Goal: Task Accomplishment & Management: Use online tool/utility

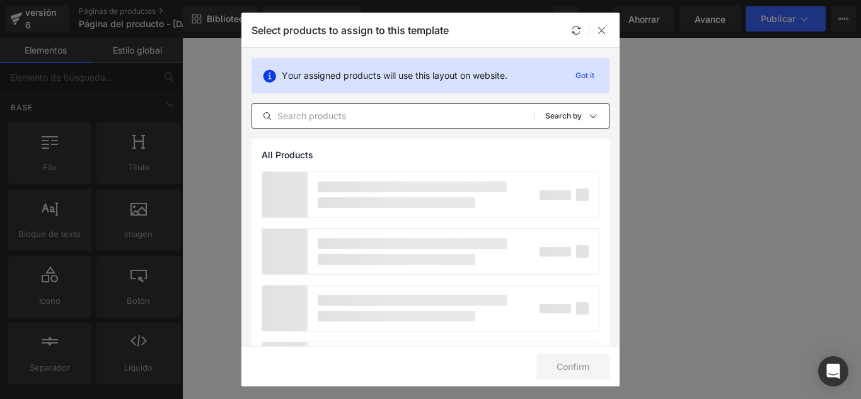
click at [407, 120] on input "text" at bounding box center [393, 115] width 282 height 15
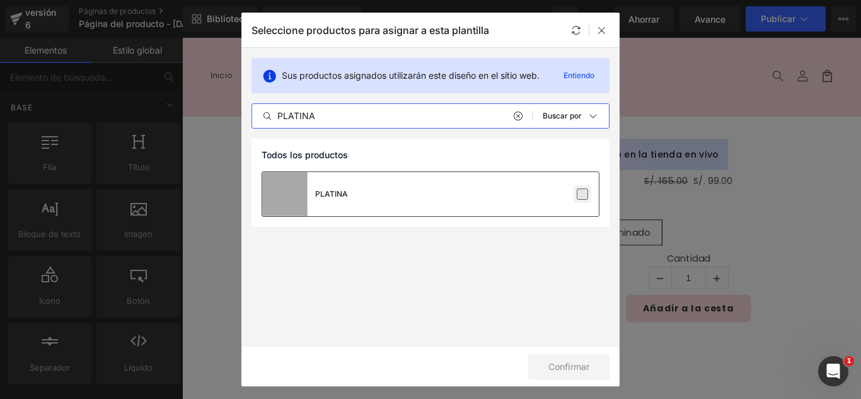
type input "PLATINA"
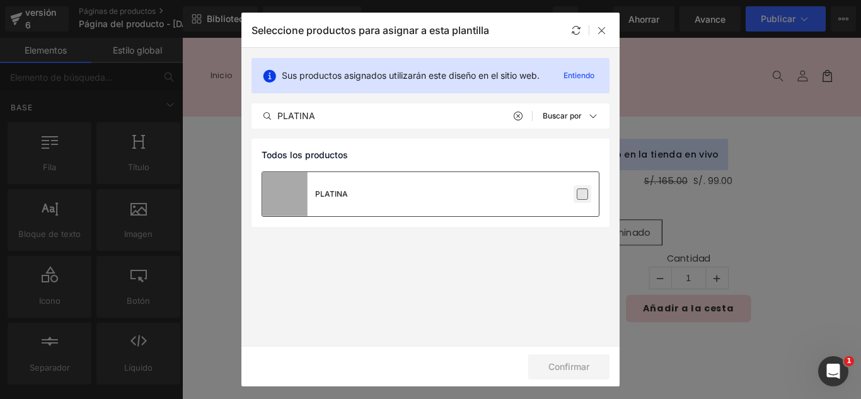
click at [577, 194] on label at bounding box center [582, 193] width 11 height 11
click at [582, 194] on input "checkbox" at bounding box center [582, 194] width 0 height 0
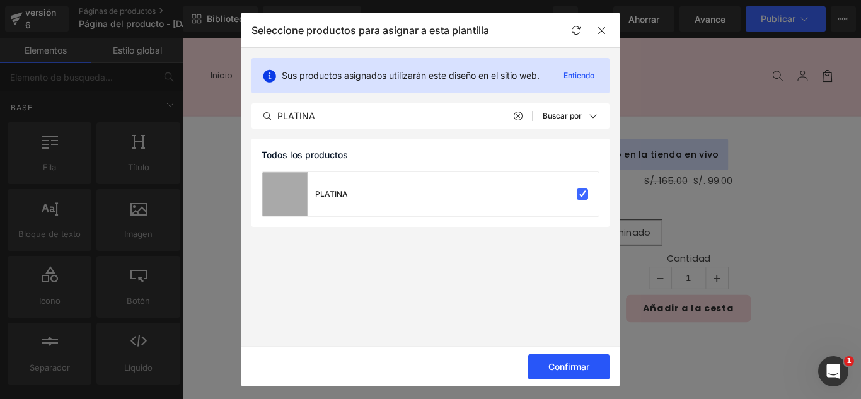
click at [581, 362] on font "Confirmar" at bounding box center [568, 366] width 41 height 11
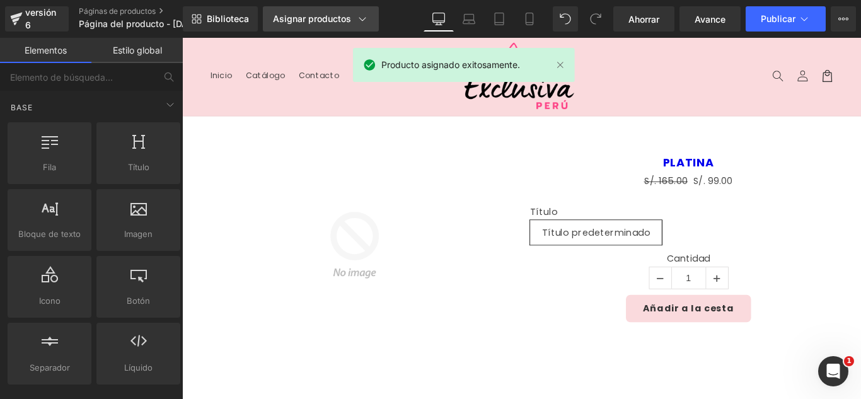
click at [349, 11] on link "Asignar productos" at bounding box center [321, 18] width 116 height 25
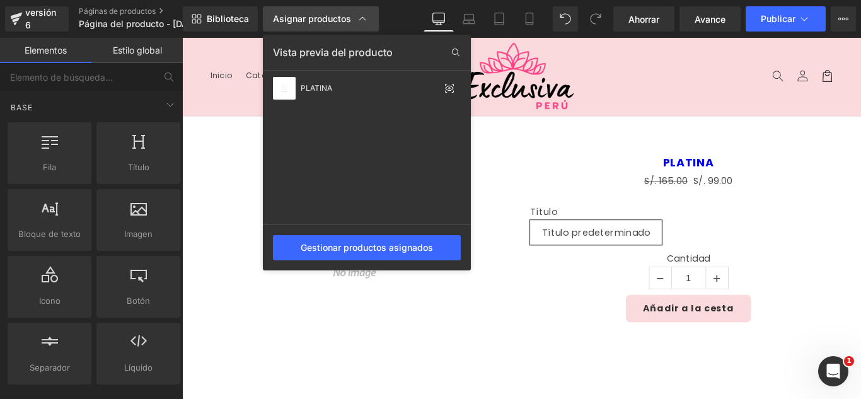
click at [352, 16] on div "Asignar productos" at bounding box center [321, 19] width 96 height 13
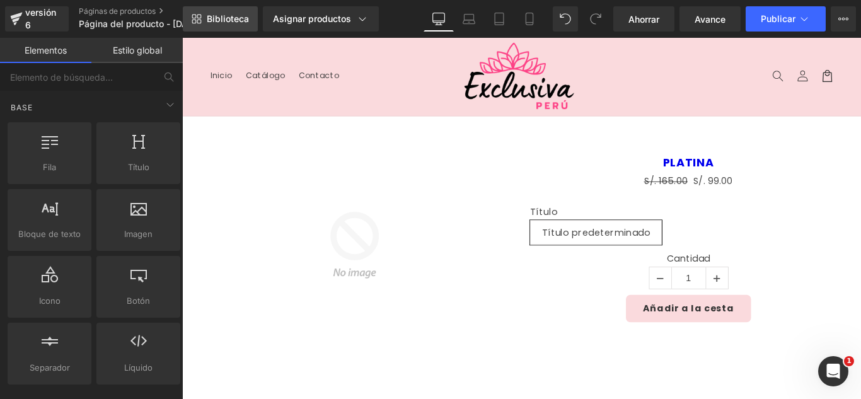
click at [240, 19] on font "Biblioteca" at bounding box center [228, 18] width 42 height 11
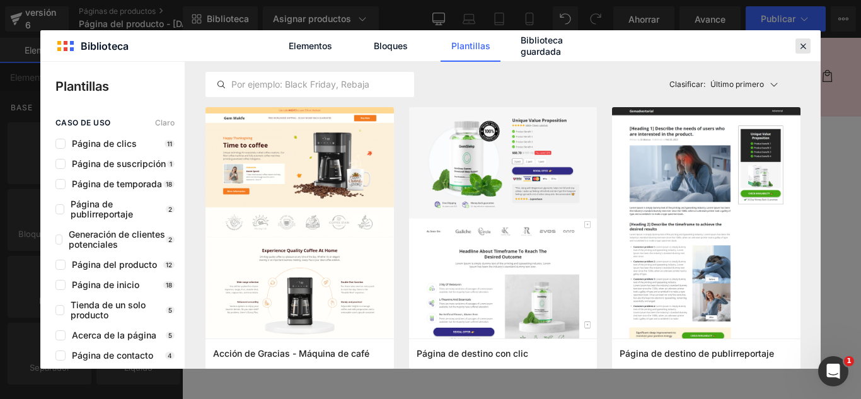
click at [805, 49] on icon at bounding box center [802, 45] width 11 height 11
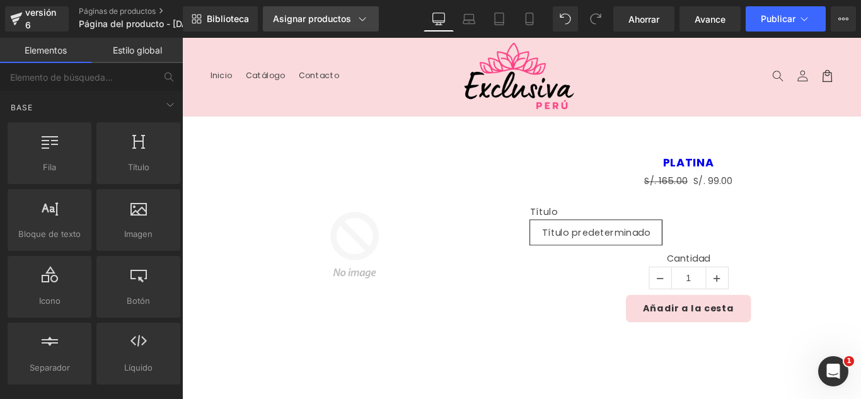
click at [348, 21] on font "Asignar productos" at bounding box center [312, 18] width 78 height 11
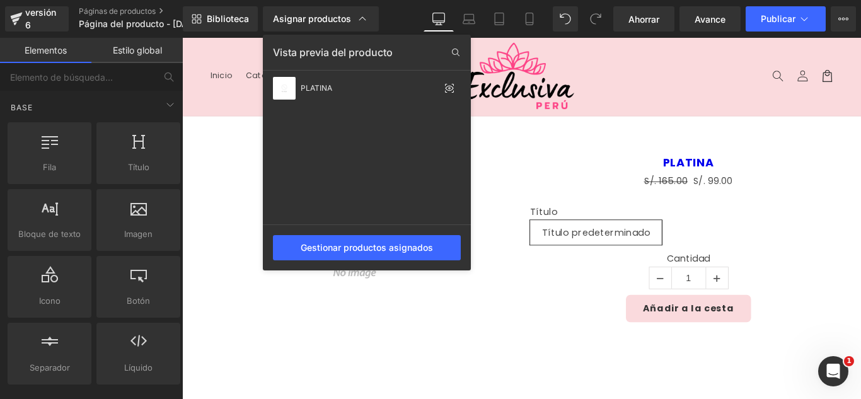
click at [522, 189] on div at bounding box center [521, 218] width 679 height 361
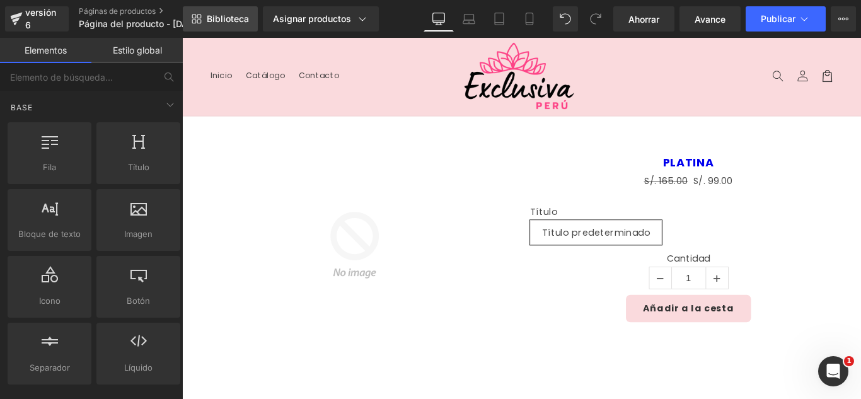
click at [223, 11] on link "Biblioteca" at bounding box center [220, 18] width 75 height 25
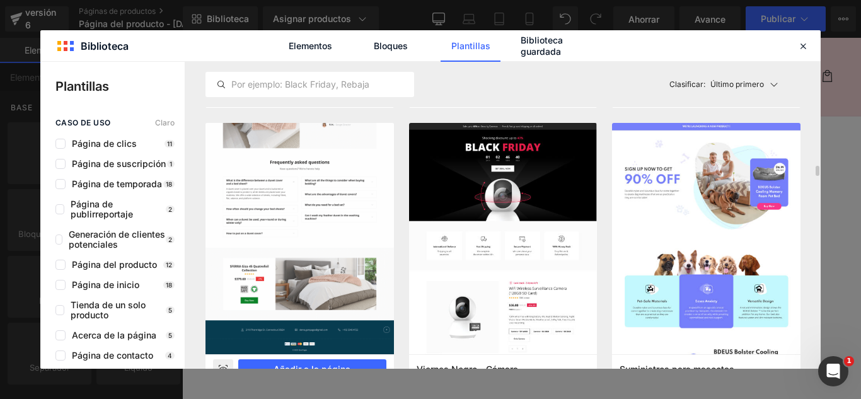
scroll to position [3152, 0]
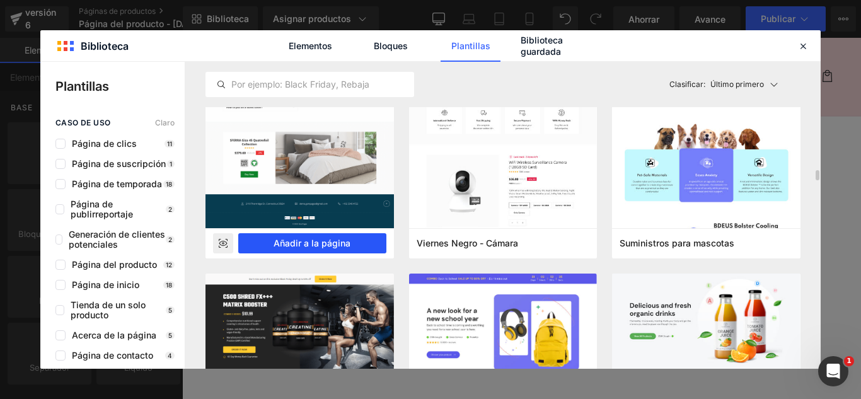
drag, startPoint x: 341, startPoint y: 243, endPoint x: 180, endPoint y: 231, distance: 161.2
click at [342, 243] on font "Añadir a la página" at bounding box center [312, 243] width 77 height 11
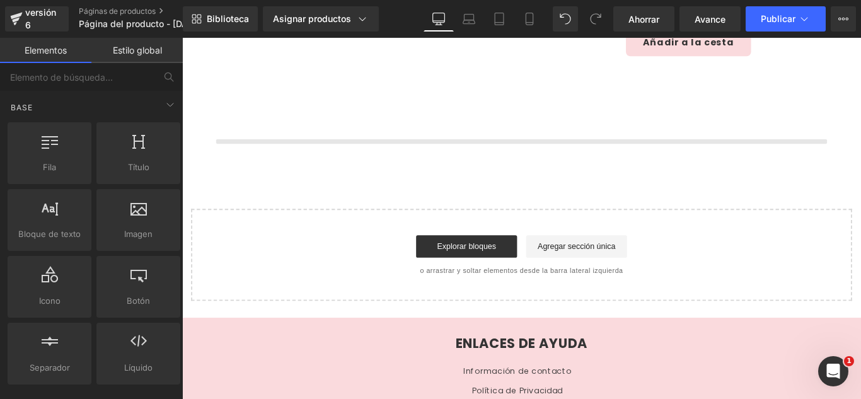
scroll to position [299, 0]
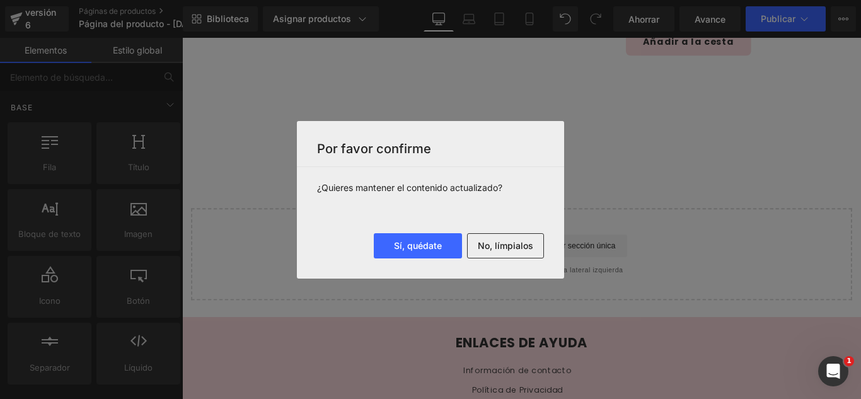
click at [523, 241] on font "No, límpialos" at bounding box center [505, 245] width 55 height 11
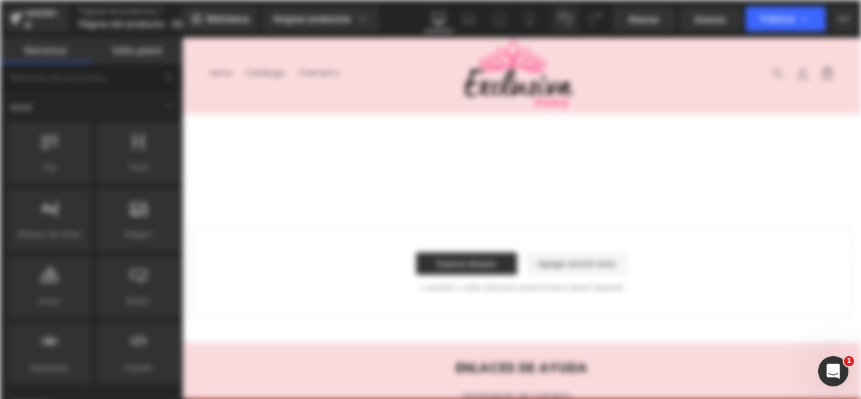
scroll to position [0, 0]
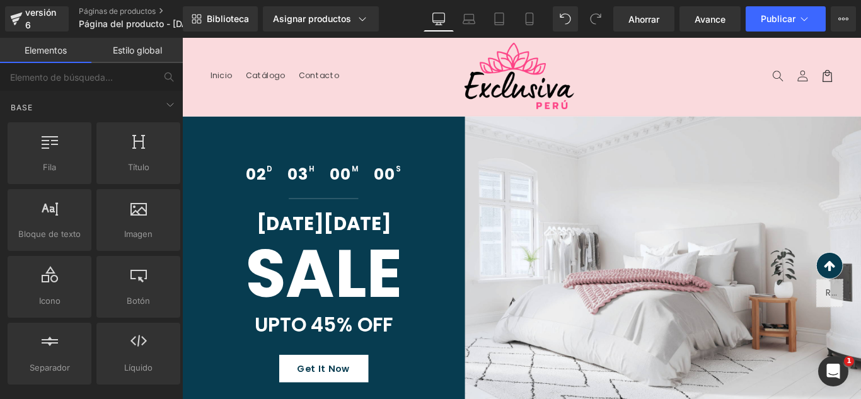
click at [437, 70] on nav "Inicio Catálogo Contacto" at bounding box center [345, 80] width 279 height 26
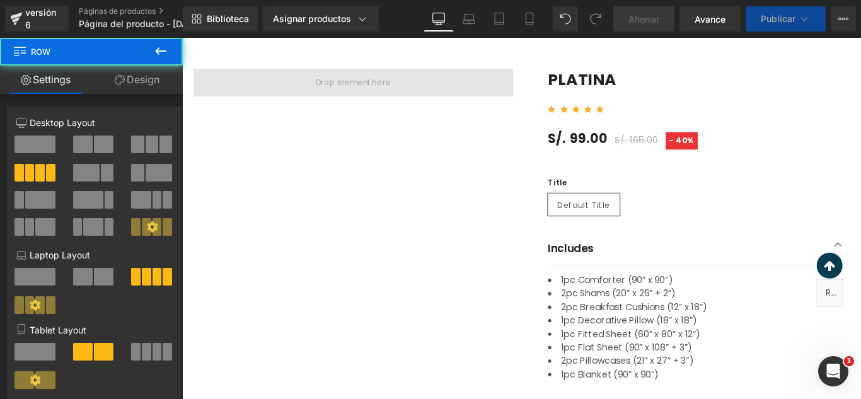
scroll to position [378, 0]
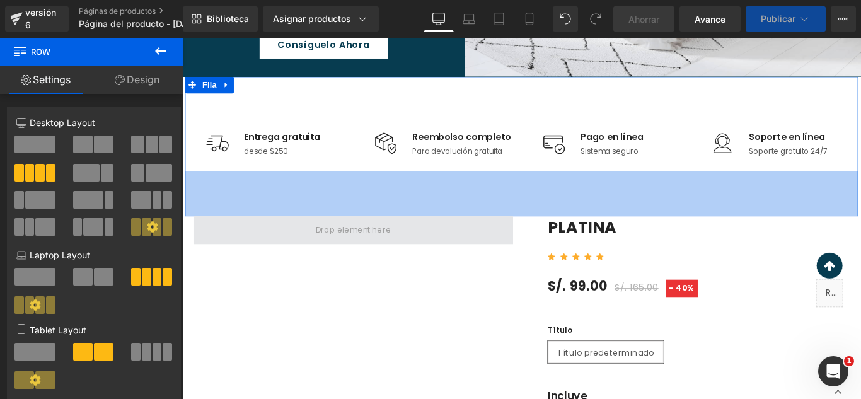
drag, startPoint x: 332, startPoint y: 234, endPoint x: 287, endPoint y: 245, distance: 46.0
click at [317, 241] on span at bounding box center [374, 254] width 359 height 32
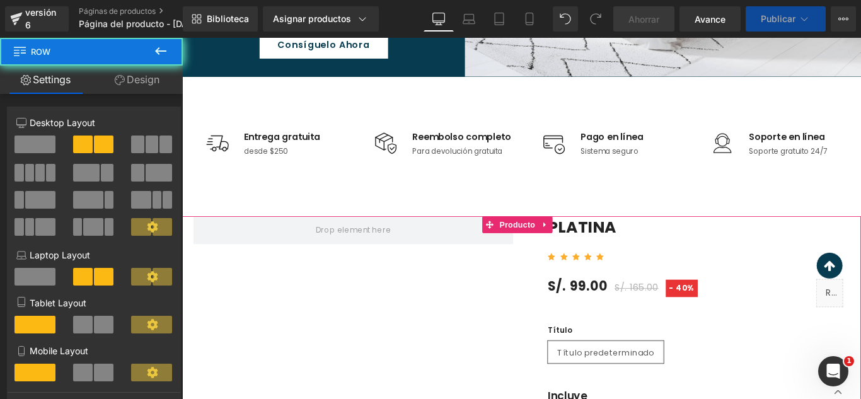
click at [586, 250] on icon at bounding box center [590, 247] width 9 height 9
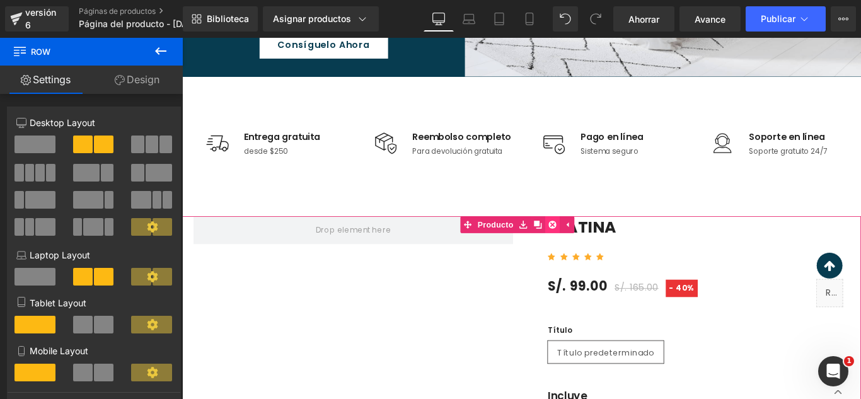
click at [594, 250] on link at bounding box center [598, 247] width 16 height 19
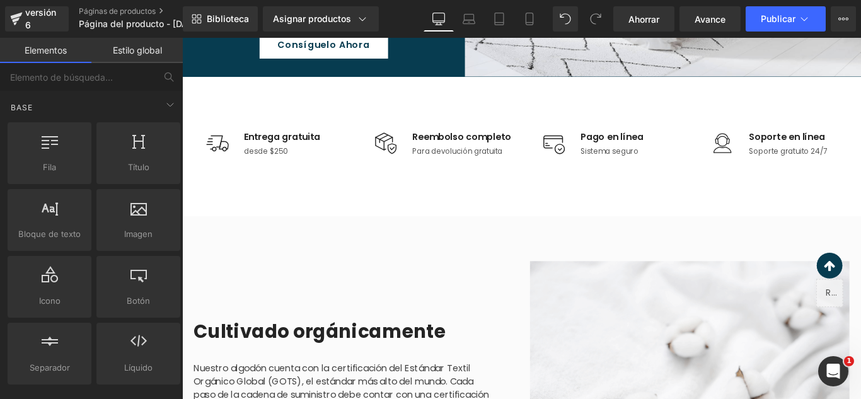
click at [230, 213] on div "Imagen Entrega gratuita Bloque de texto desde $250 Bloque de texto Lista de ico…" at bounding box center [563, 159] width 756 height 157
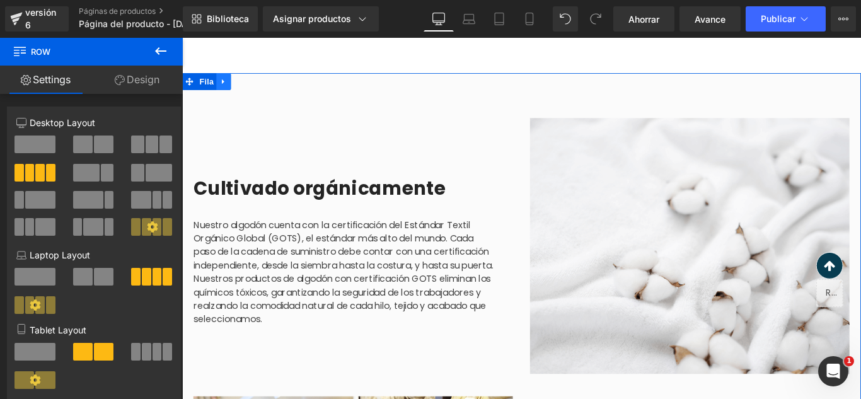
scroll to position [441, 0]
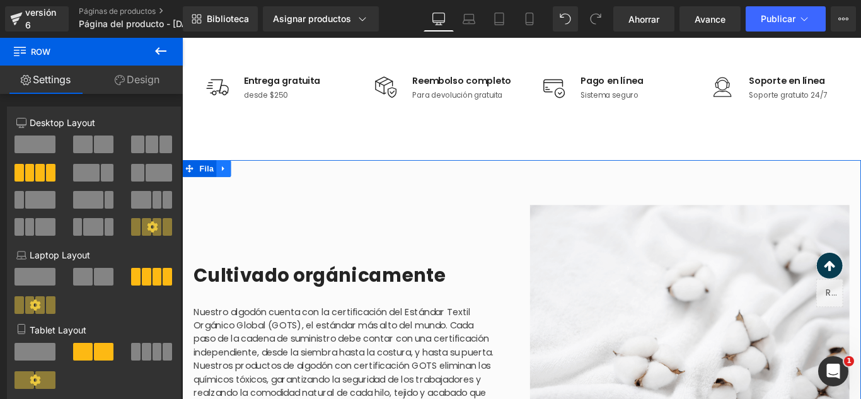
click at [224, 185] on icon at bounding box center [228, 184] width 9 height 9
click at [257, 185] on icon at bounding box center [261, 184] width 9 height 9
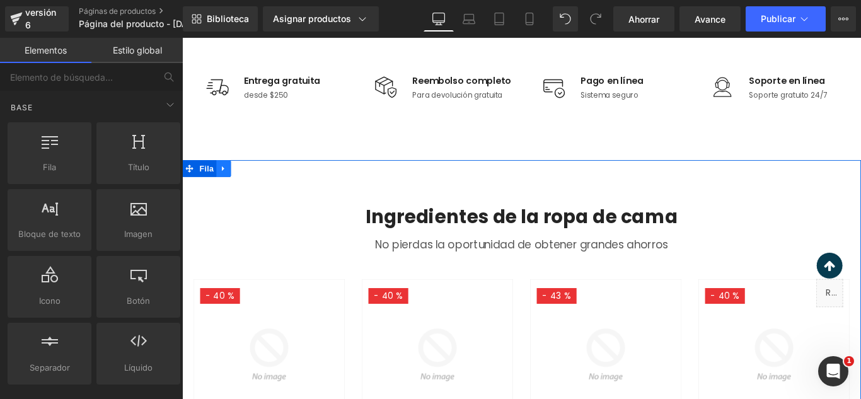
click at [227, 185] on icon at bounding box center [228, 185] width 3 height 6
click at [257, 185] on icon at bounding box center [261, 184] width 9 height 9
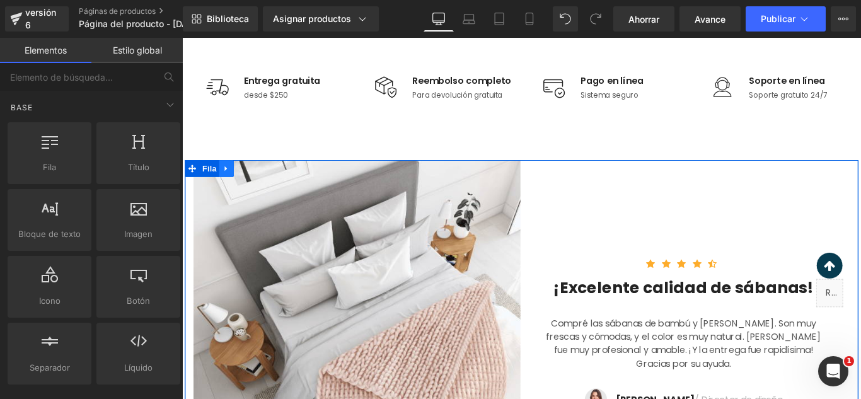
click at [232, 185] on icon at bounding box center [232, 184] width 9 height 9
click at [260, 184] on icon at bounding box center [264, 184] width 9 height 9
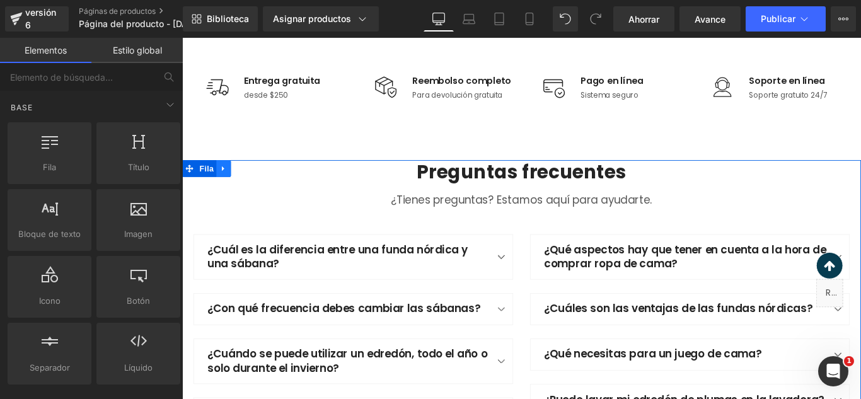
click at [227, 185] on icon at bounding box center [228, 184] width 9 height 9
click at [257, 186] on icon at bounding box center [261, 184] width 9 height 9
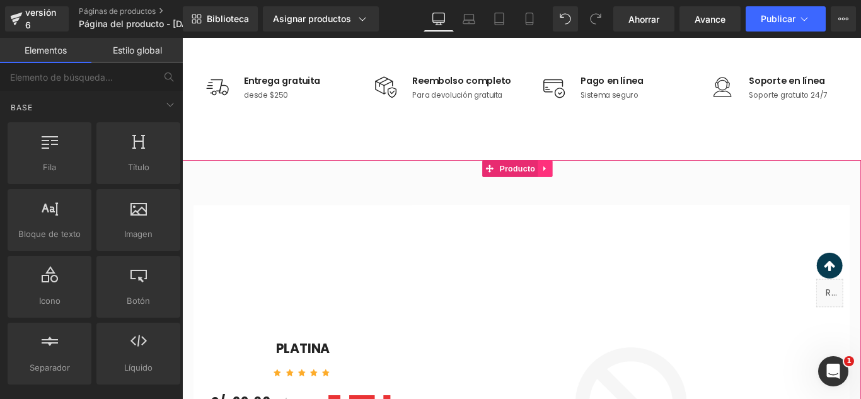
click at [588, 186] on icon at bounding box center [589, 185] width 3 height 6
click at [594, 186] on icon at bounding box center [598, 184] width 9 height 9
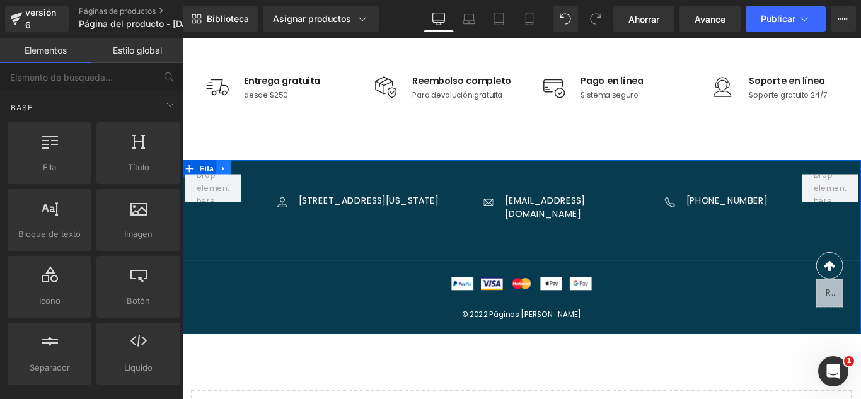
click at [227, 184] on icon at bounding box center [228, 184] width 9 height 9
click at [257, 185] on icon at bounding box center [261, 184] width 9 height 9
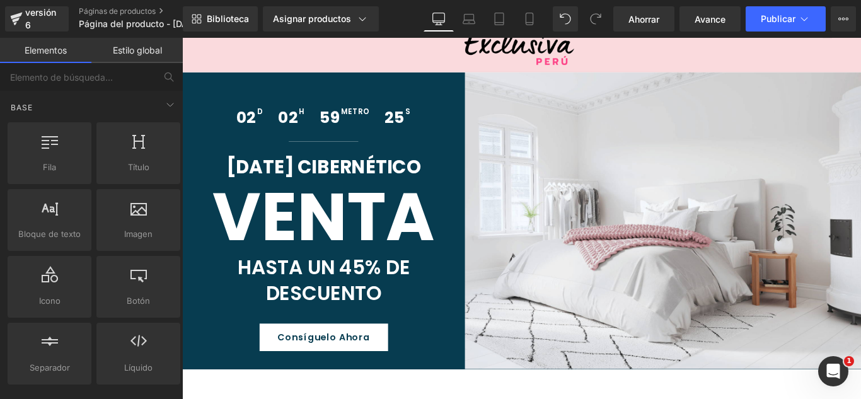
scroll to position [0, 0]
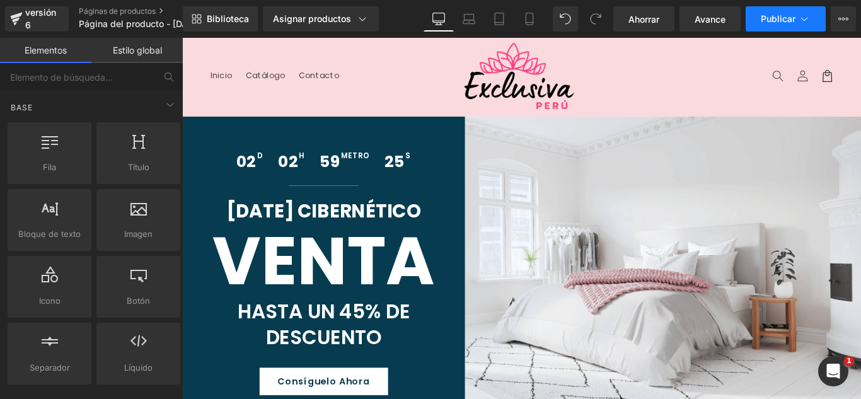
click at [808, 15] on icon at bounding box center [804, 19] width 13 height 13
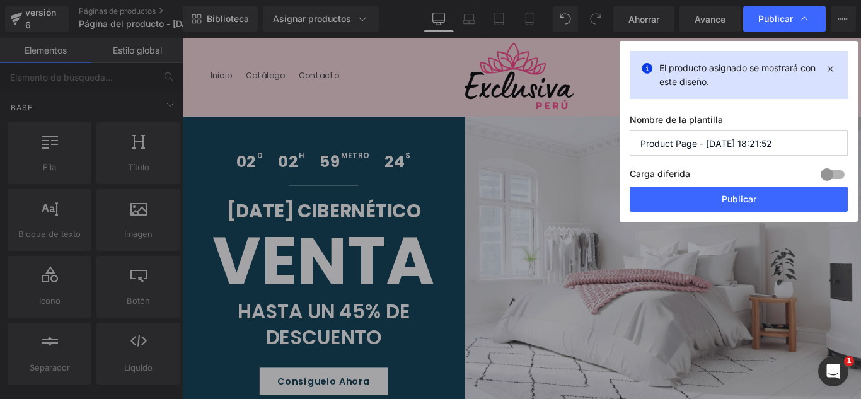
click at [797, 150] on input "Product Page - [DATE] 18:21:52" at bounding box center [739, 142] width 218 height 25
click at [796, 149] on input "Product Page - [DATE] 18:21:52" at bounding box center [739, 142] width 218 height 25
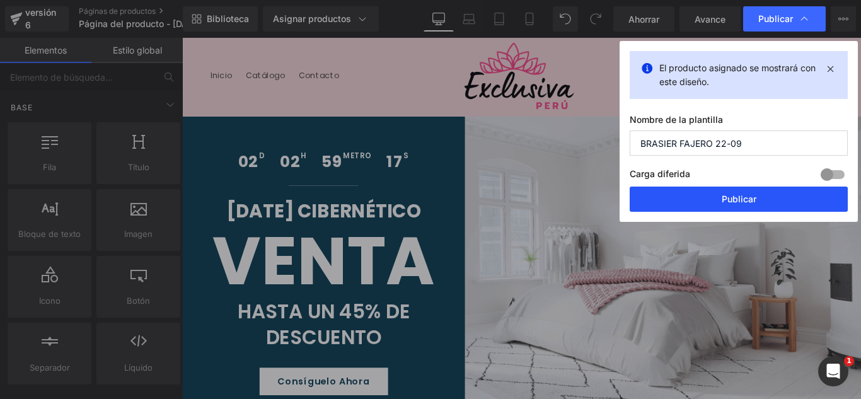
type input "BRASIER FAJERO 22-09"
click at [768, 194] on button "Publicar" at bounding box center [739, 199] width 218 height 25
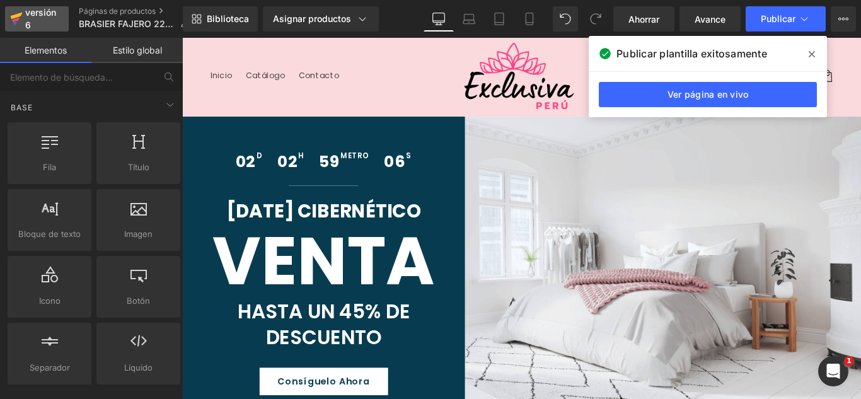
click at [28, 13] on font "versión 6" at bounding box center [40, 18] width 31 height 23
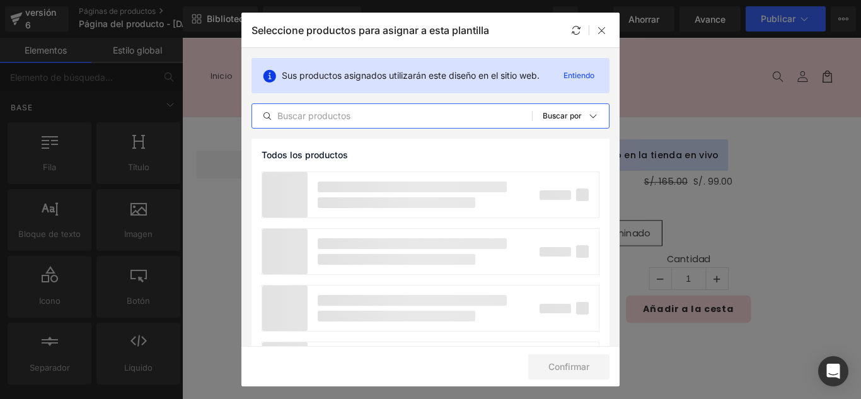
click at [401, 116] on input "text" at bounding box center [392, 115] width 280 height 15
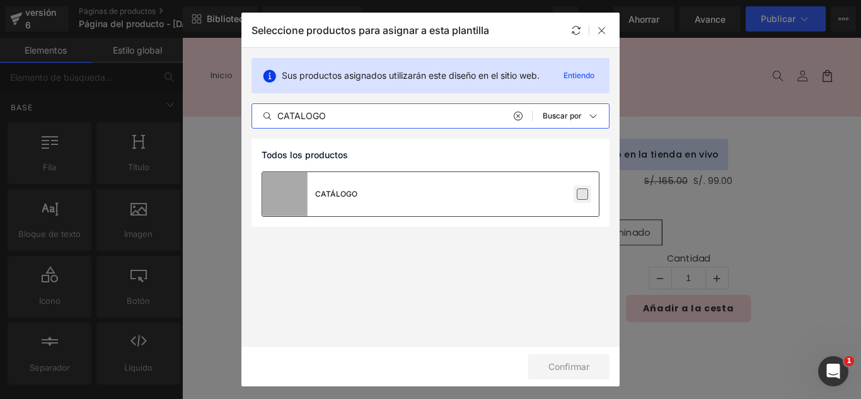
type input "CATALOGO"
click at [582, 195] on label at bounding box center [582, 193] width 11 height 11
click at [582, 194] on input "checkbox" at bounding box center [582, 194] width 0 height 0
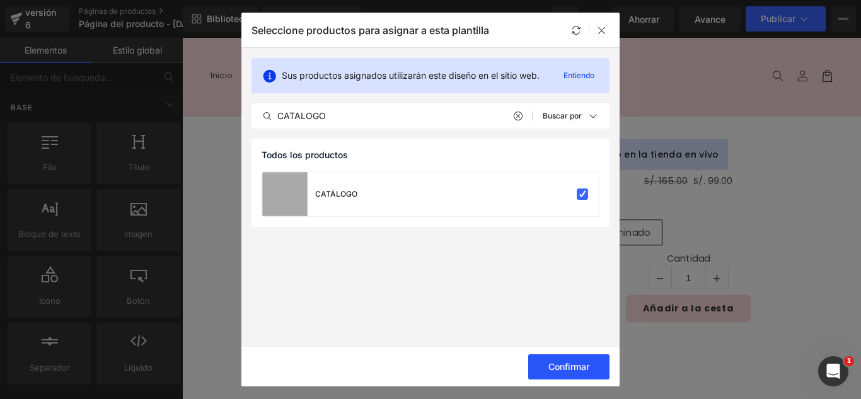
click at [591, 366] on button "Confirmar" at bounding box center [568, 366] width 81 height 25
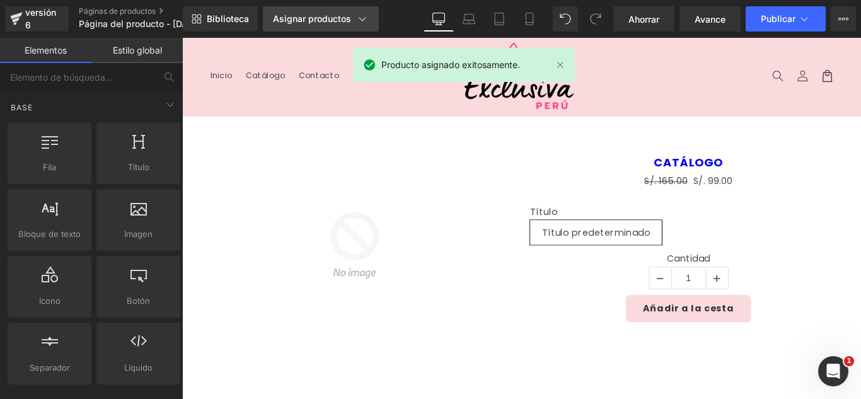
click at [286, 13] on font "Asignar productos" at bounding box center [312, 18] width 78 height 11
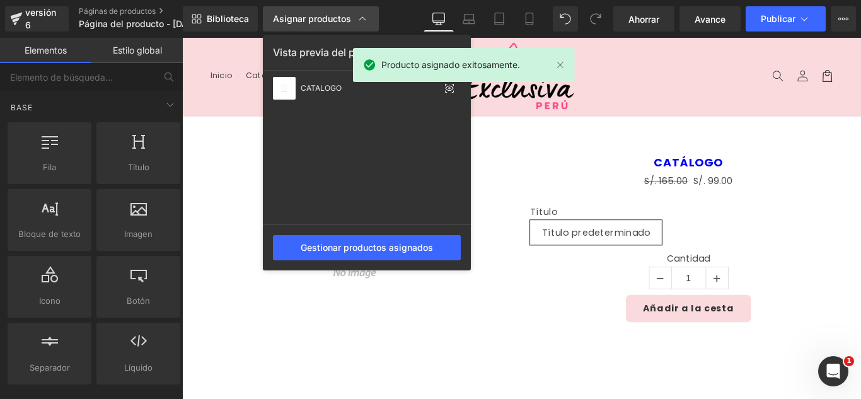
click at [288, 14] on font "Asignar productos" at bounding box center [312, 18] width 78 height 11
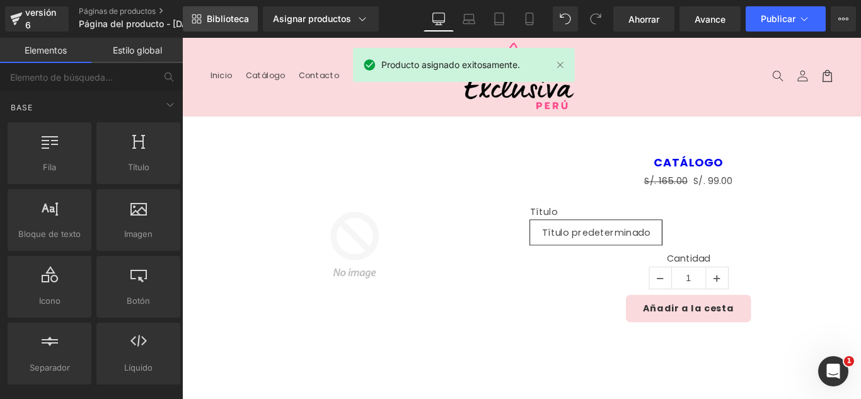
click at [224, 16] on font "Biblioteca" at bounding box center [228, 18] width 42 height 11
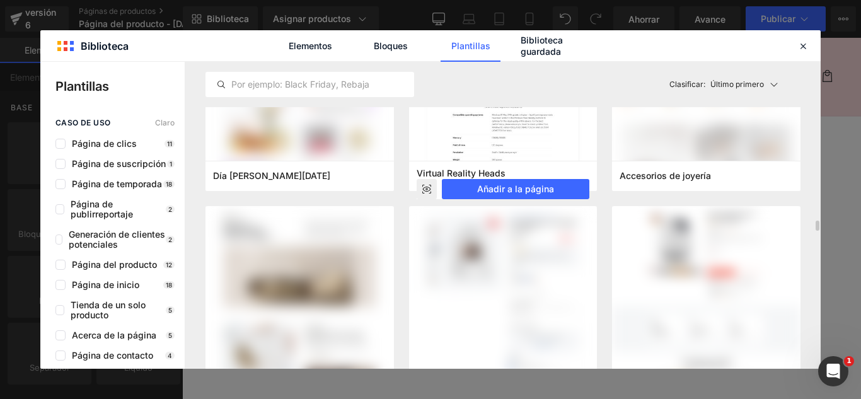
scroll to position [4475, 0]
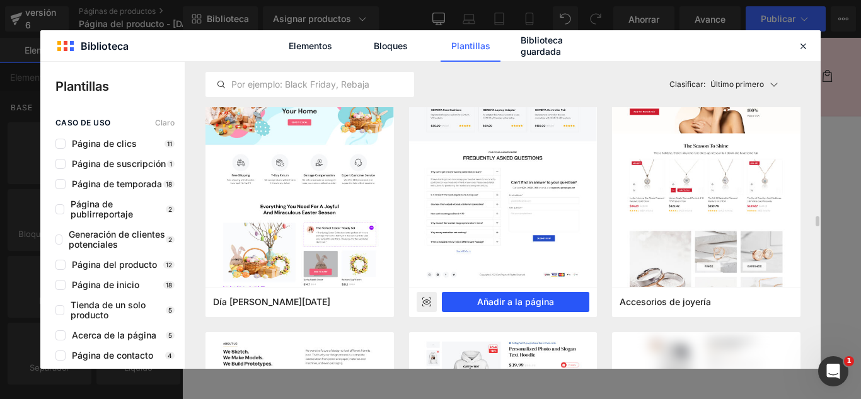
click at [541, 301] on font "Añadir a la página" at bounding box center [515, 301] width 77 height 11
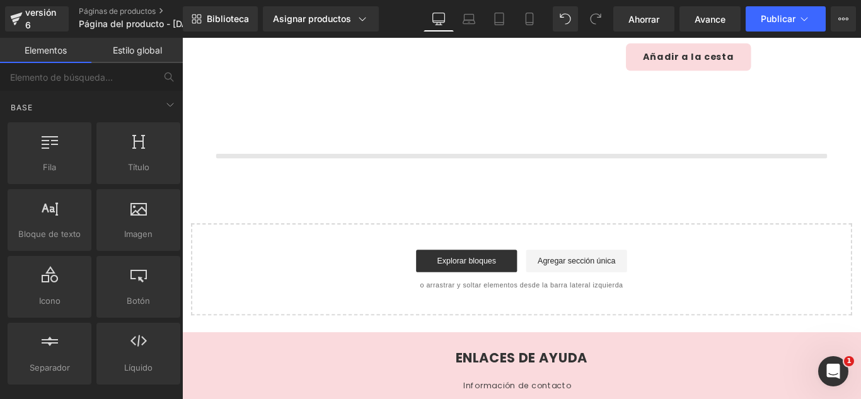
scroll to position [299, 0]
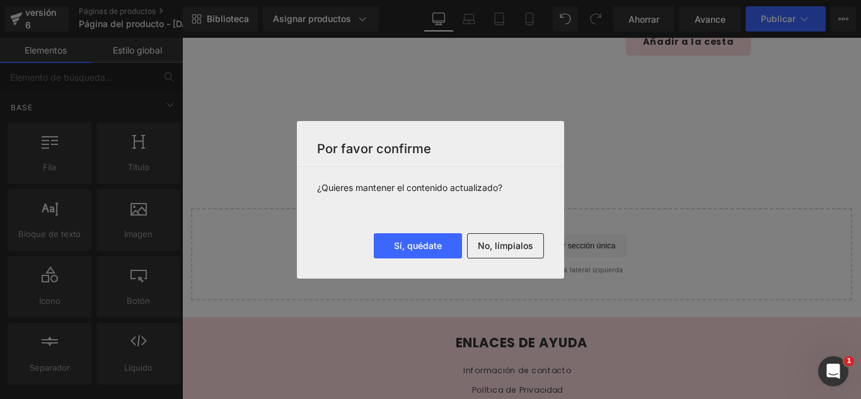
click at [516, 243] on font "No, límpialos" at bounding box center [505, 245] width 55 height 11
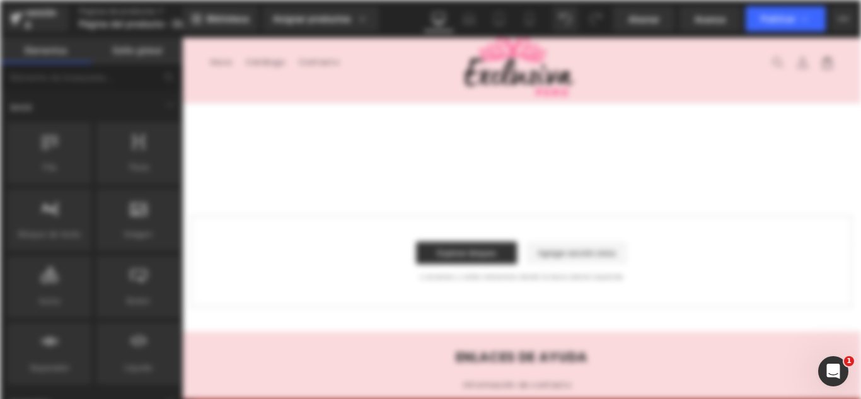
scroll to position [0, 0]
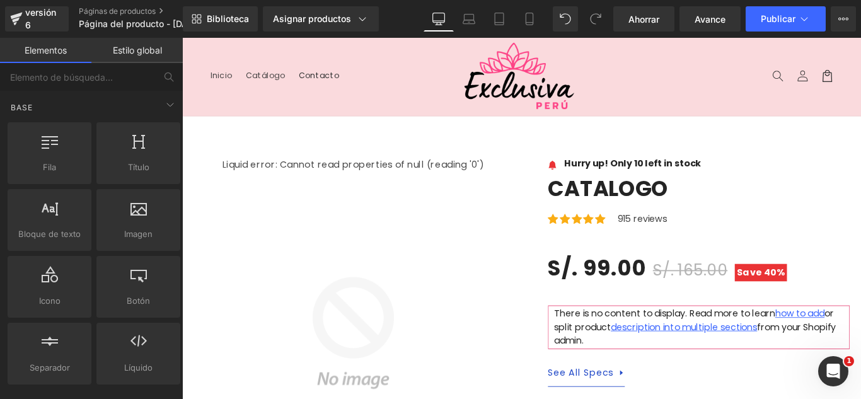
click at [320, 91] on link "Contacto" at bounding box center [335, 80] width 61 height 26
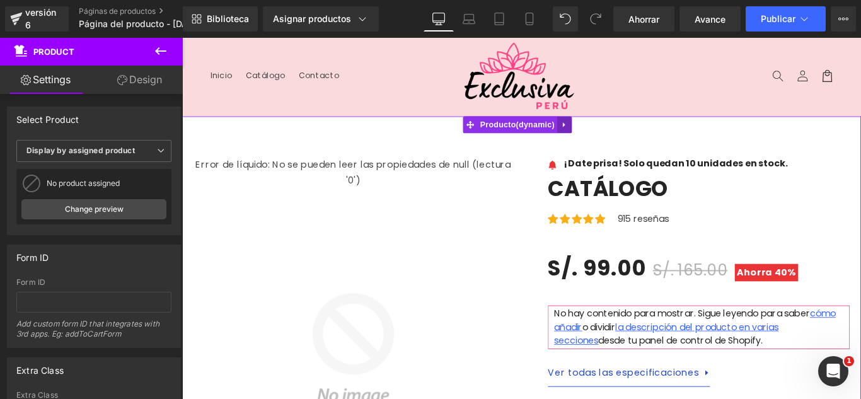
click at [609, 136] on icon at bounding box center [612, 135] width 9 height 9
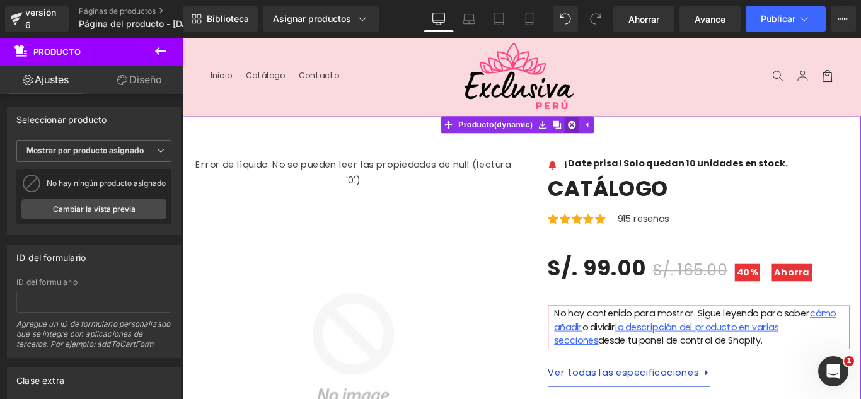
click at [617, 137] on icon at bounding box center [620, 135] width 9 height 9
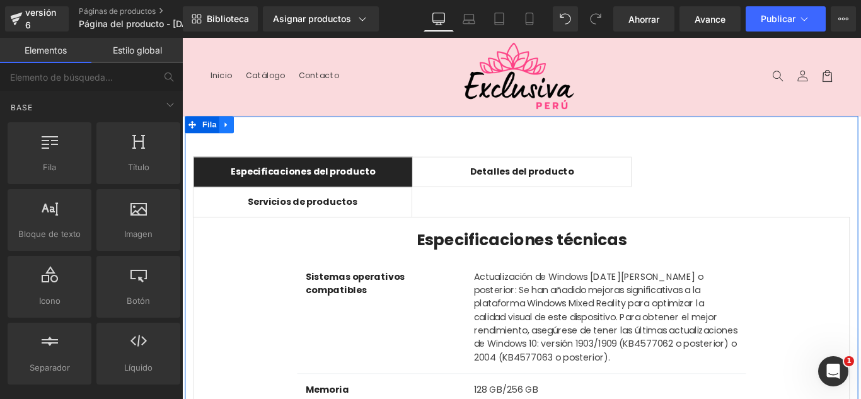
click at [228, 139] on icon at bounding box center [232, 135] width 9 height 9
click at [262, 132] on icon at bounding box center [264, 135] width 9 height 9
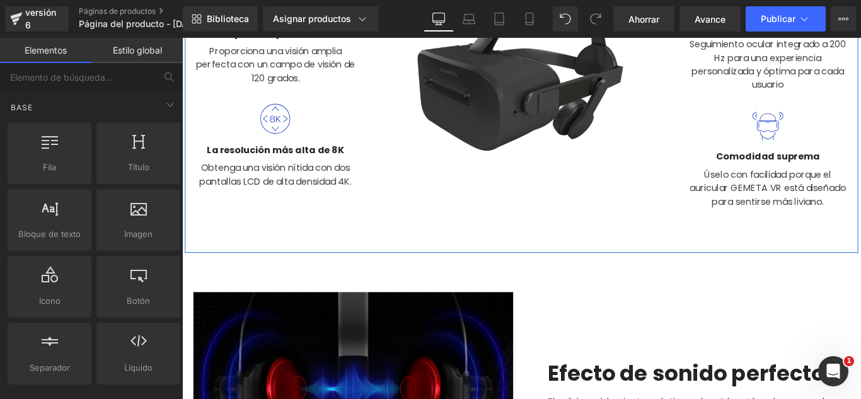
scroll to position [378, 0]
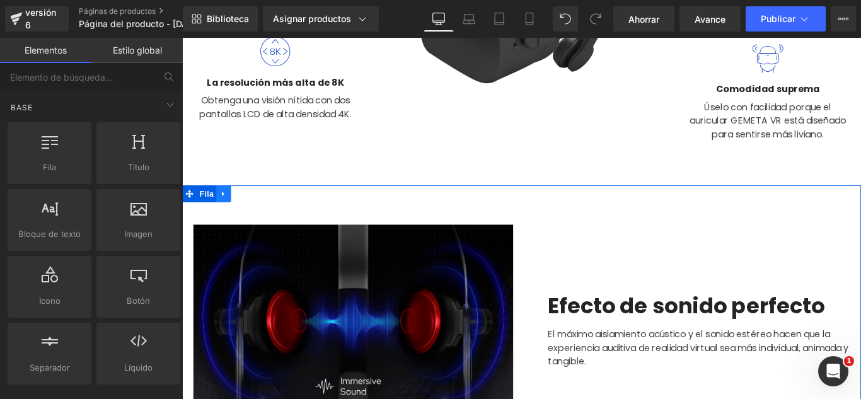
click at [229, 216] on link at bounding box center [229, 213] width 16 height 19
click at [253, 213] on link at bounding box center [261, 213] width 16 height 19
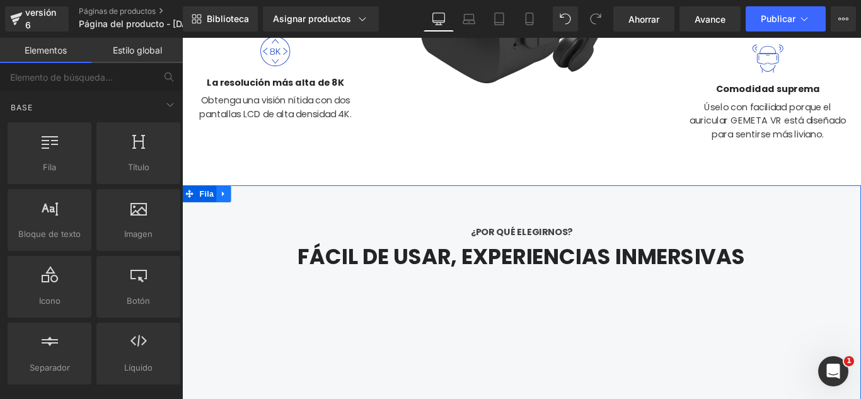
click at [224, 212] on icon at bounding box center [228, 212] width 9 height 9
click at [257, 212] on icon at bounding box center [261, 213] width 9 height 9
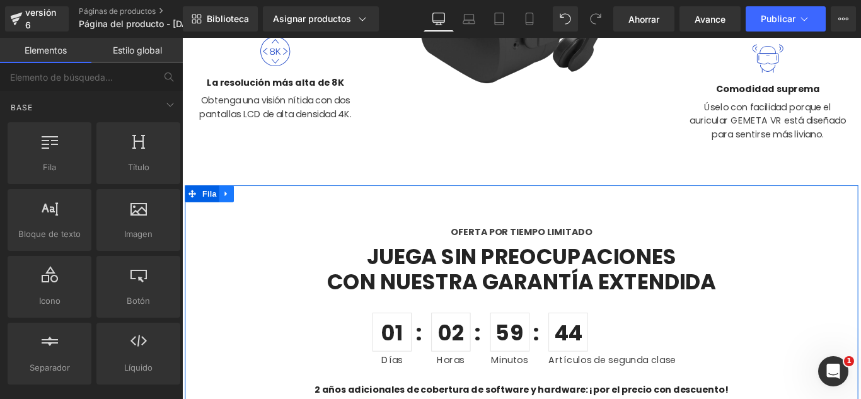
click at [230, 210] on icon at bounding box center [231, 213] width 3 height 6
click at [260, 209] on icon at bounding box center [264, 213] width 9 height 9
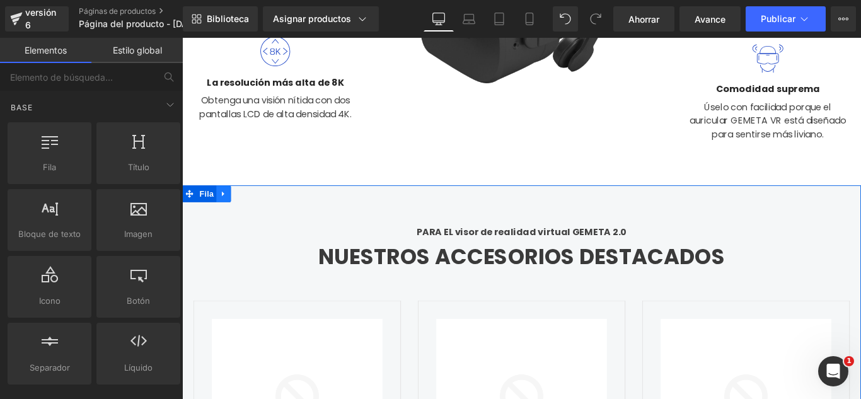
click at [225, 214] on icon at bounding box center [228, 212] width 9 height 9
click at [258, 214] on icon at bounding box center [261, 213] width 9 height 9
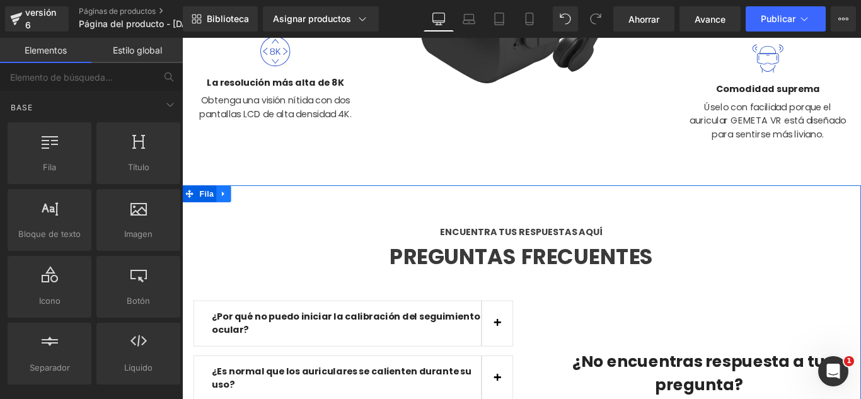
click at [226, 211] on icon at bounding box center [228, 212] width 9 height 9
click at [257, 212] on icon at bounding box center [261, 213] width 9 height 9
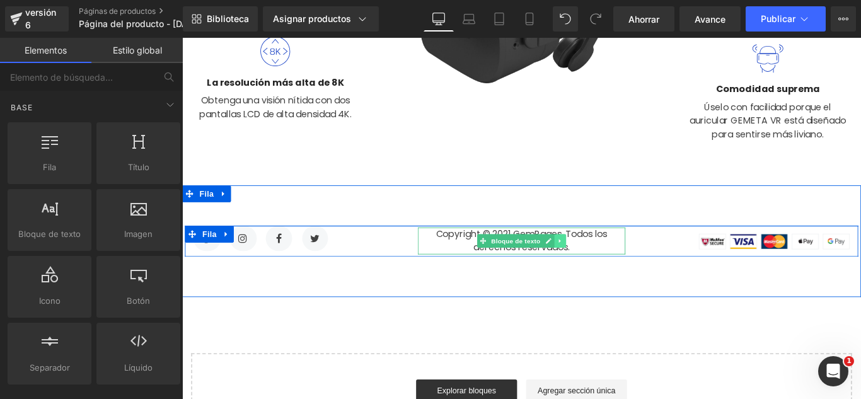
click at [600, 269] on link at bounding box center [606, 265] width 13 height 15
click at [610, 267] on icon at bounding box center [613, 266] width 7 height 7
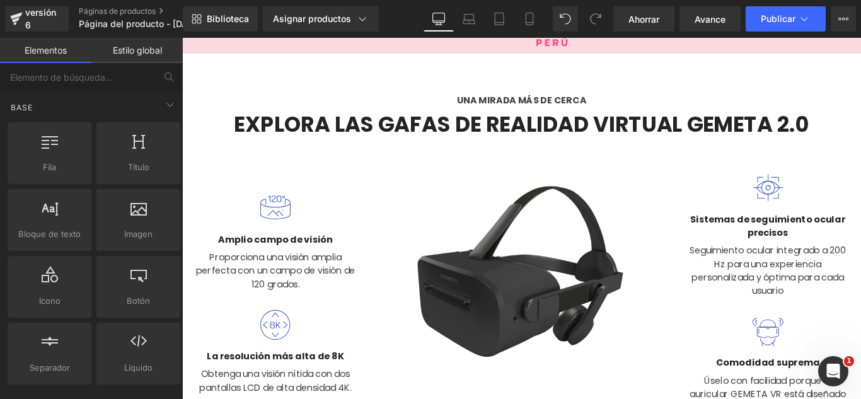
scroll to position [0, 0]
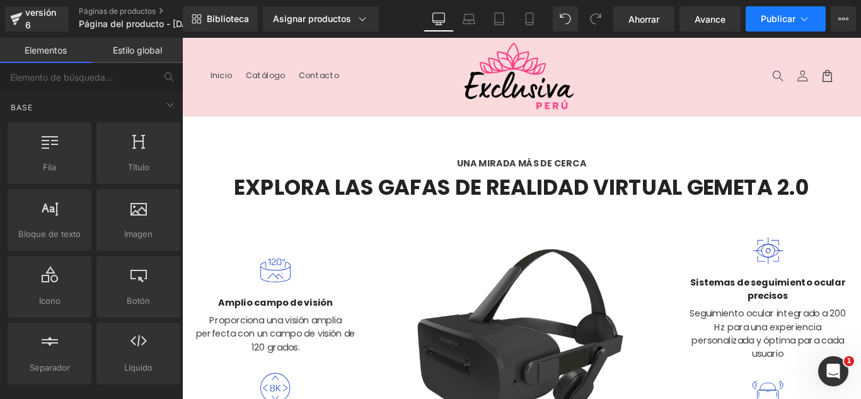
click at [813, 13] on button "Publicar" at bounding box center [786, 18] width 80 height 25
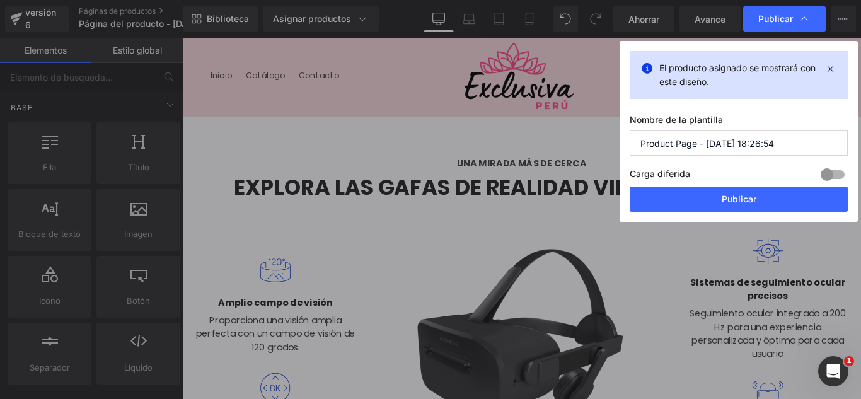
click at [784, 145] on input "Product Page - [DATE] 18:26:54" at bounding box center [739, 142] width 218 height 25
click at [784, 144] on input "Product Page - [DATE] 18:26:54" at bounding box center [739, 142] width 218 height 25
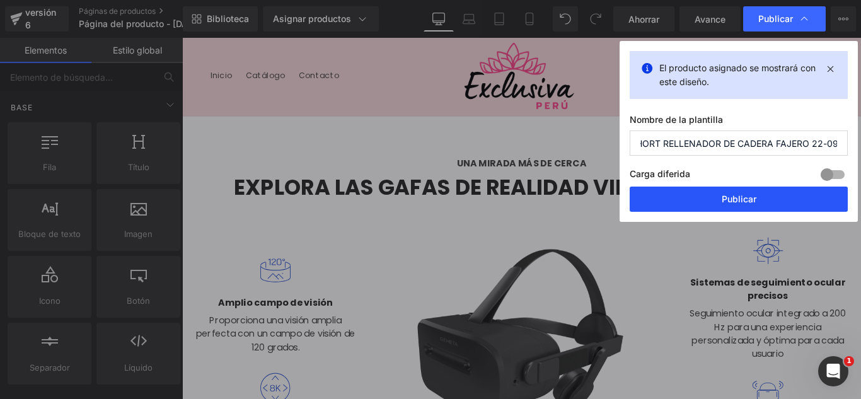
type input "SHORT RELLENADOR DE CADERA FAJERO 22-09"
click at [788, 205] on button "Publicar" at bounding box center [739, 199] width 218 height 25
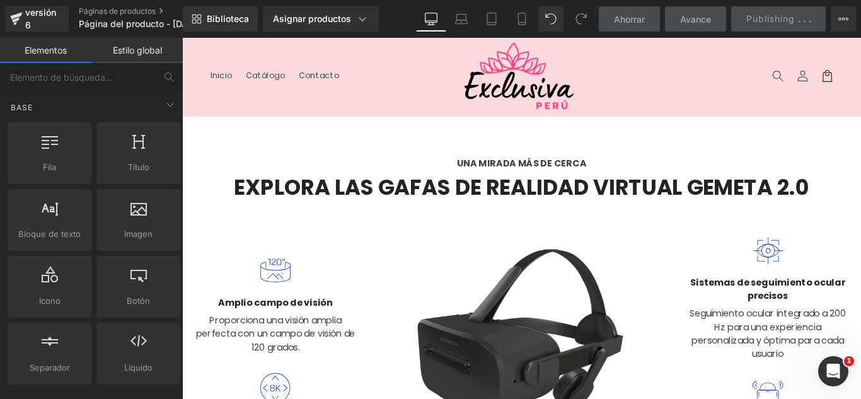
scroll to position [0, 0]
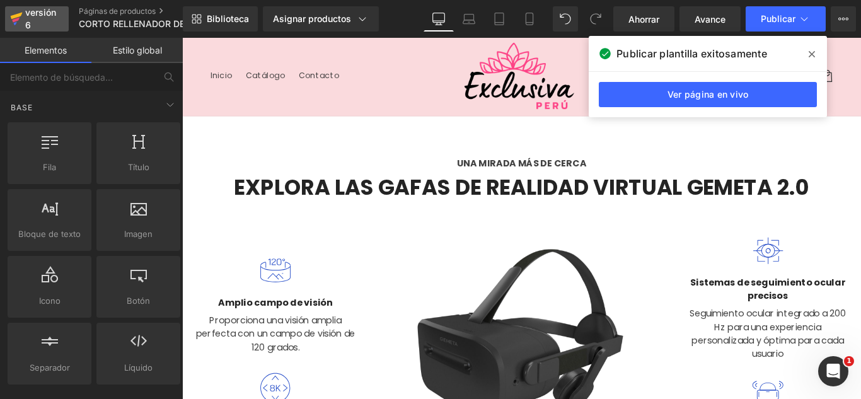
click at [40, 15] on font "versión 6" at bounding box center [40, 18] width 31 height 23
